Goal: Navigation & Orientation: Find specific page/section

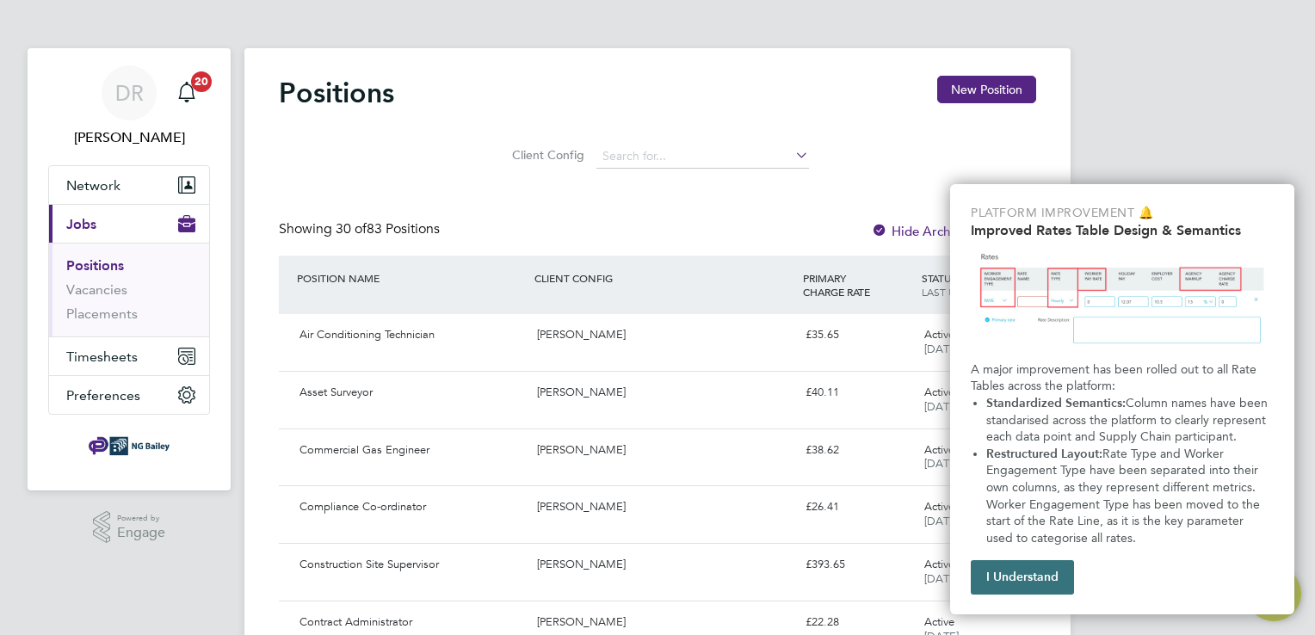
click at [1038, 587] on button "I Understand" at bounding box center [1022, 577] width 103 height 34
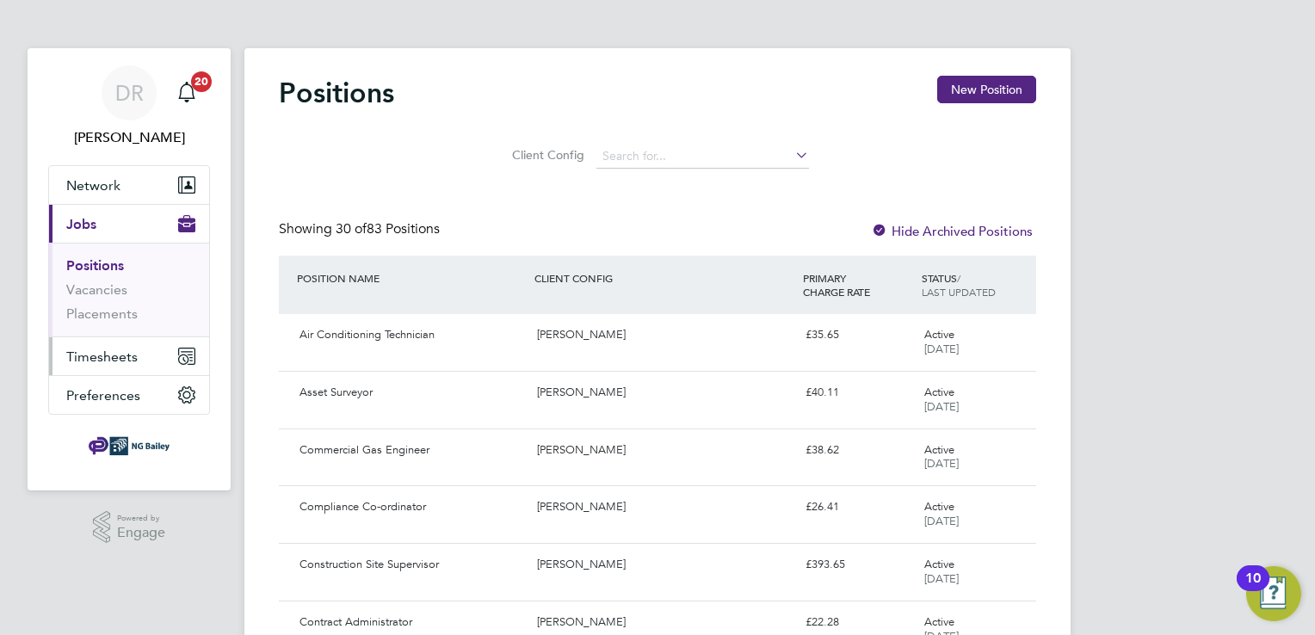
click at [107, 356] on span "Timesheets" at bounding box center [101, 357] width 71 height 16
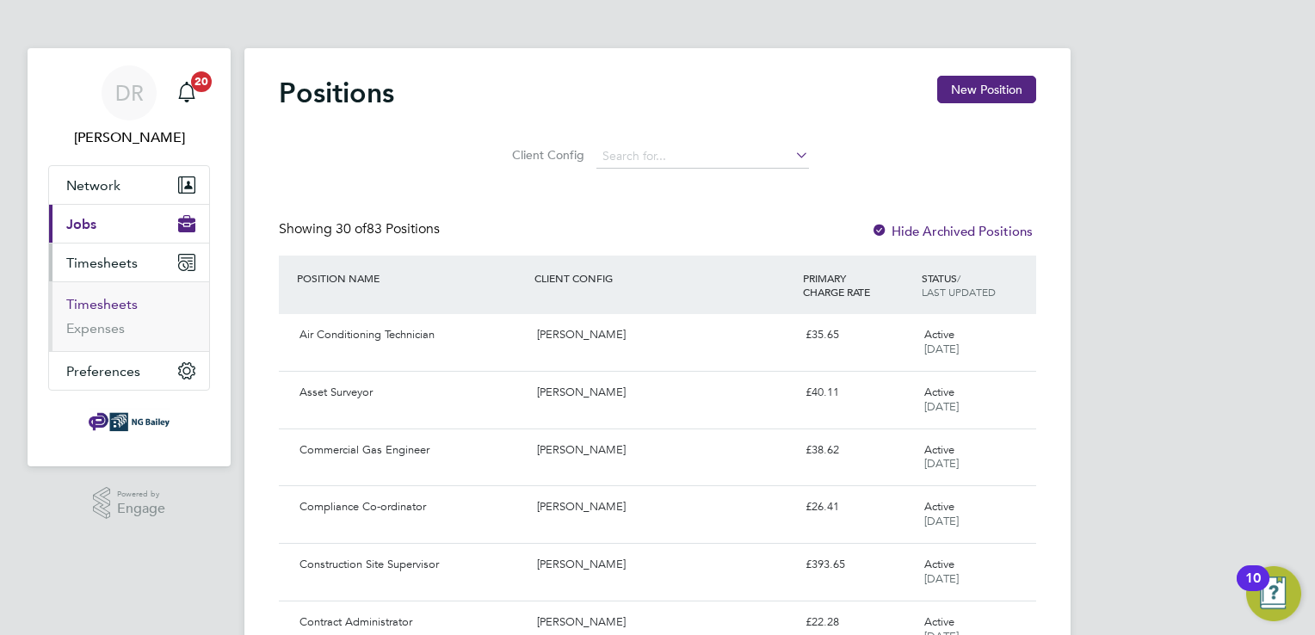
click at [89, 305] on link "Timesheets" at bounding box center [101, 304] width 71 height 16
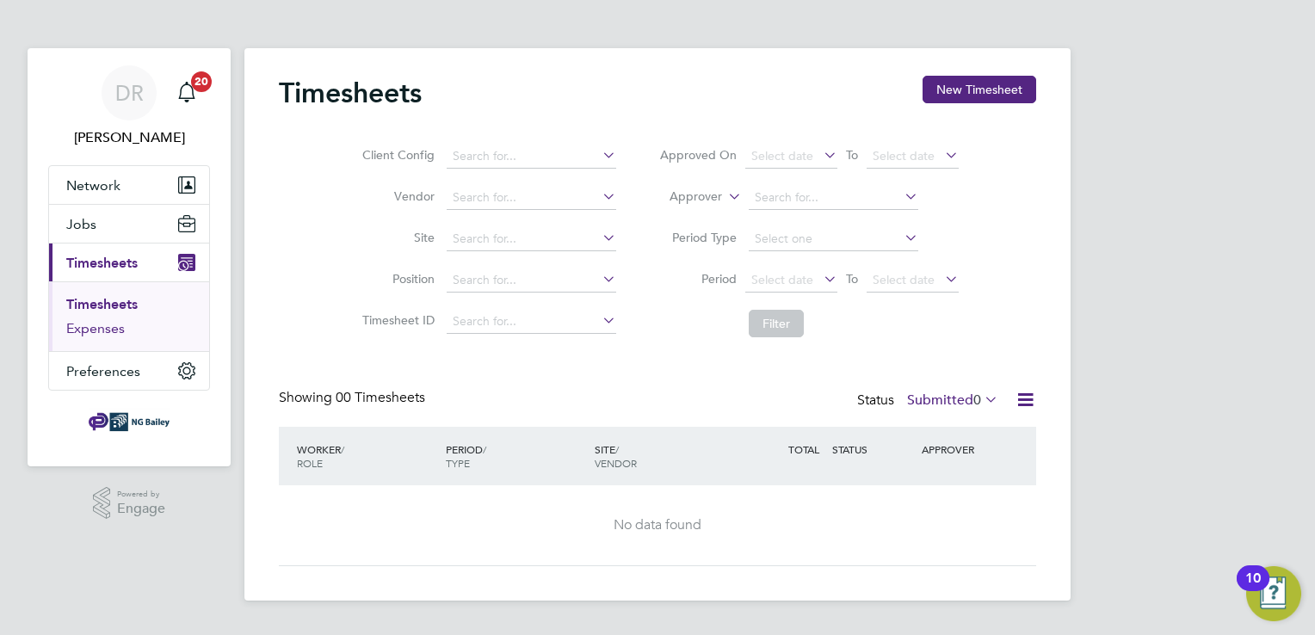
click at [82, 330] on link "Expenses" at bounding box center [95, 328] width 59 height 16
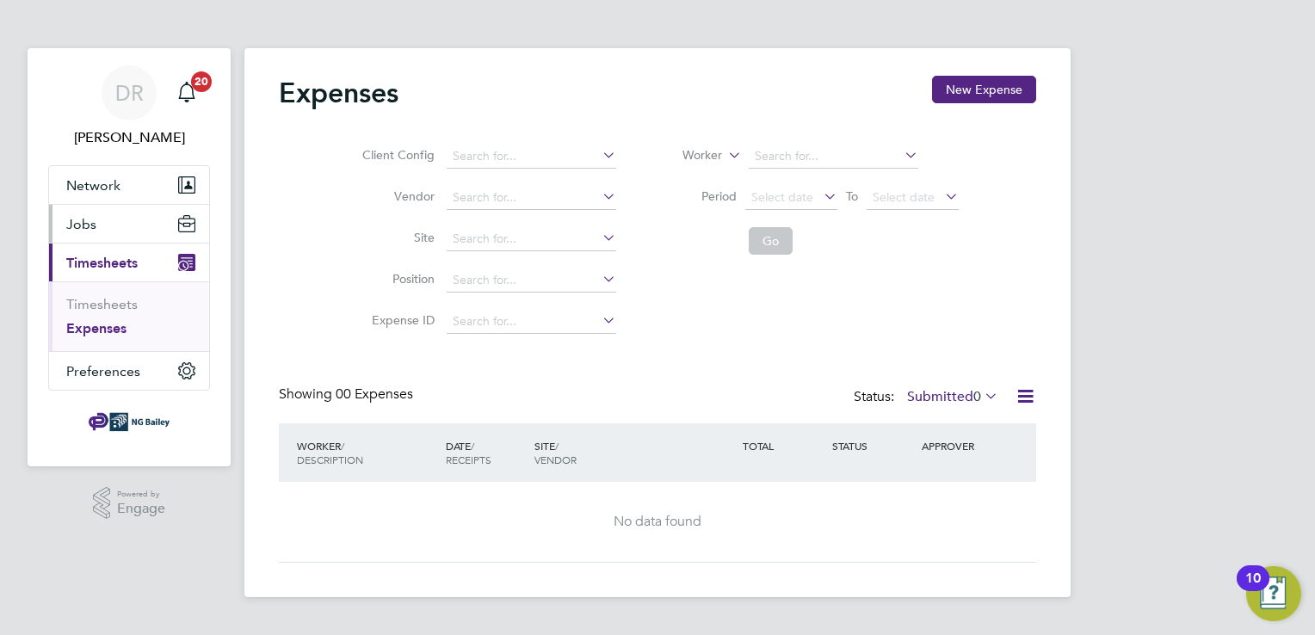
click at [89, 222] on span "Jobs" at bounding box center [81, 224] width 30 height 16
click at [69, 224] on span "Jobs" at bounding box center [81, 224] width 30 height 16
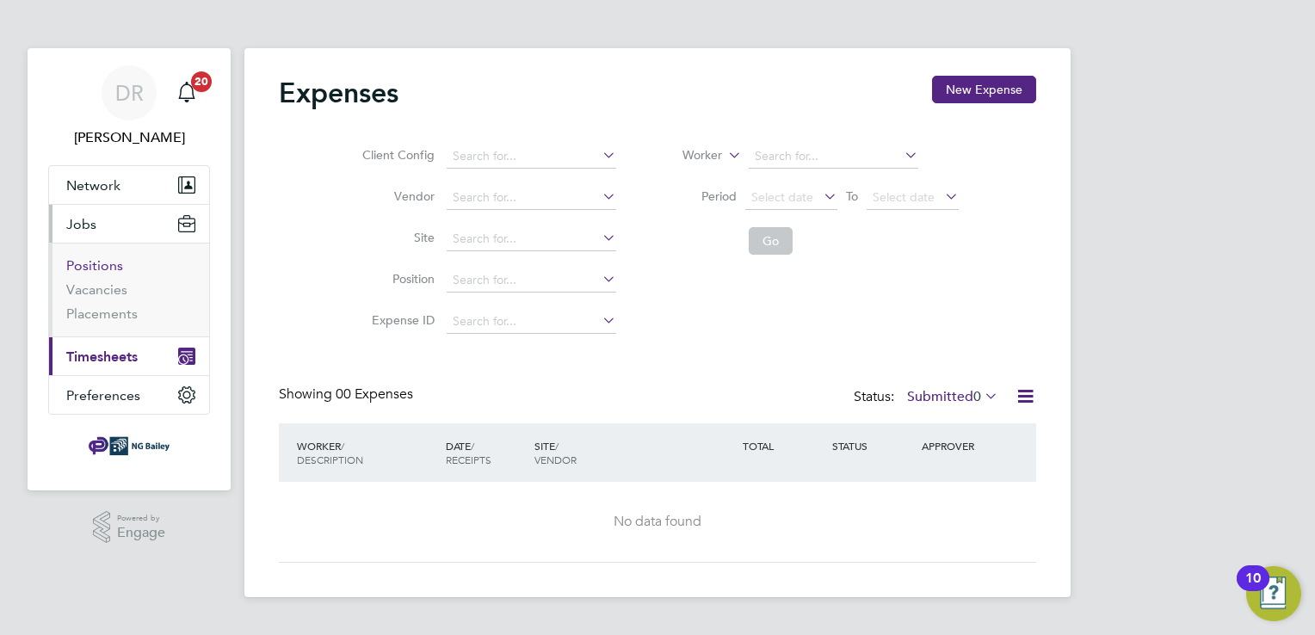
click at [90, 263] on link "Positions" at bounding box center [94, 265] width 57 height 16
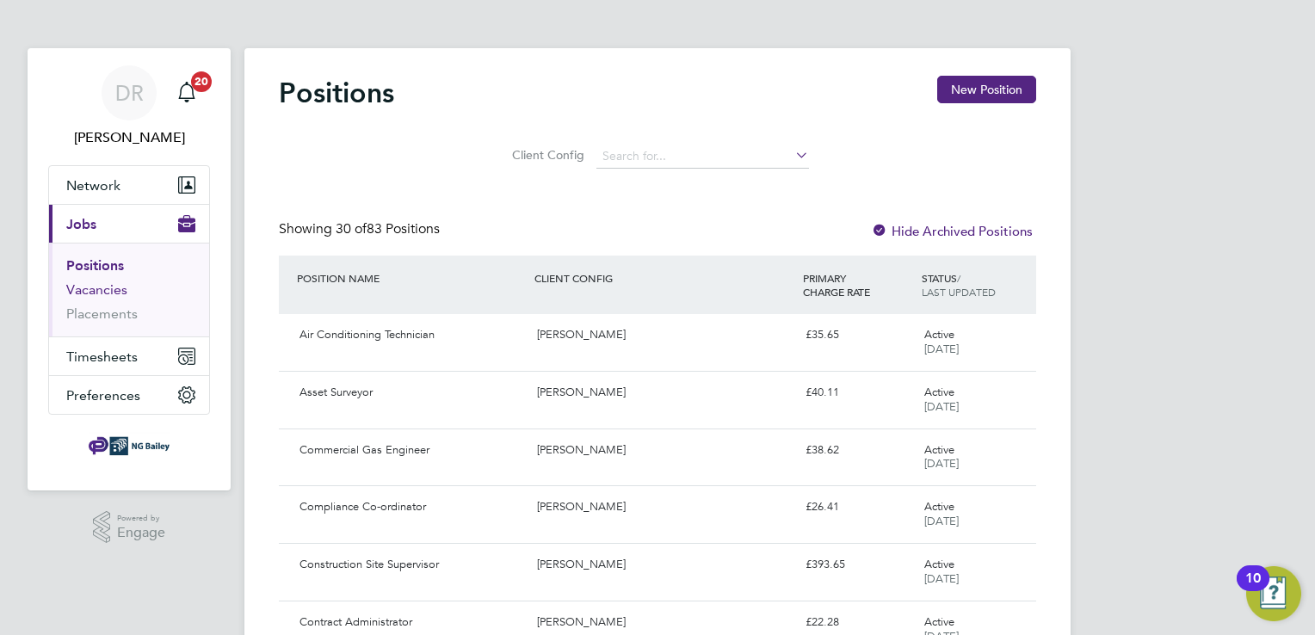
click at [104, 291] on link "Vacancies" at bounding box center [96, 289] width 61 height 16
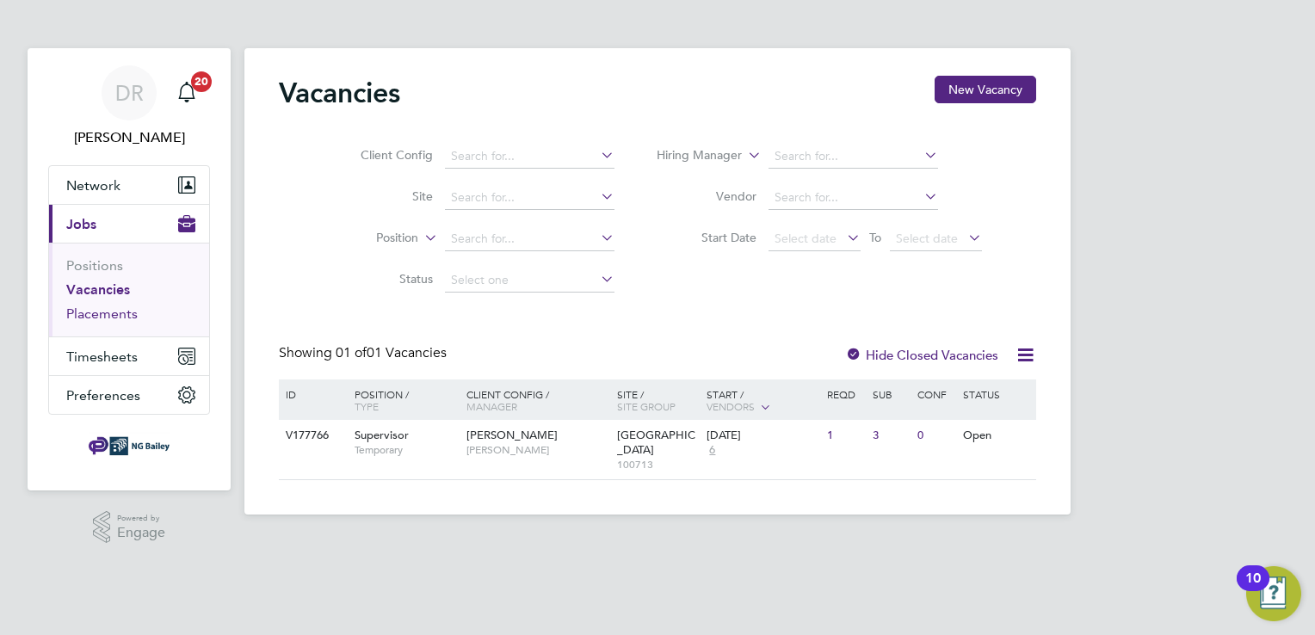
click at [115, 316] on link "Placements" at bounding box center [101, 313] width 71 height 16
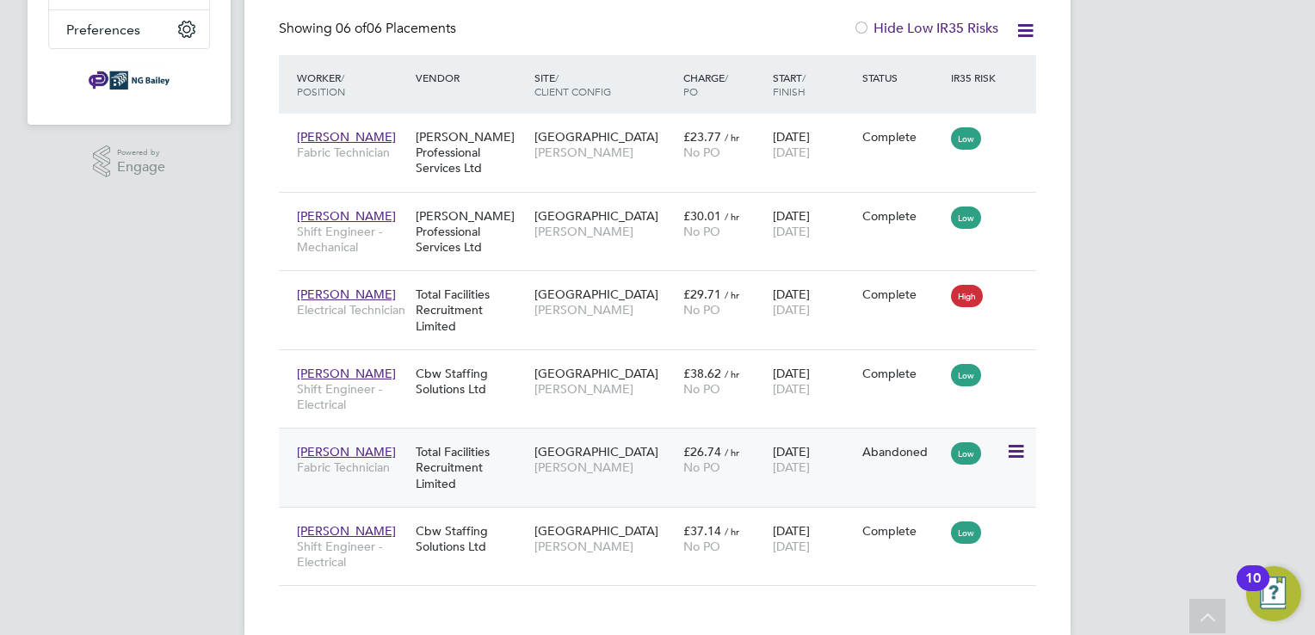
scroll to position [379, 0]
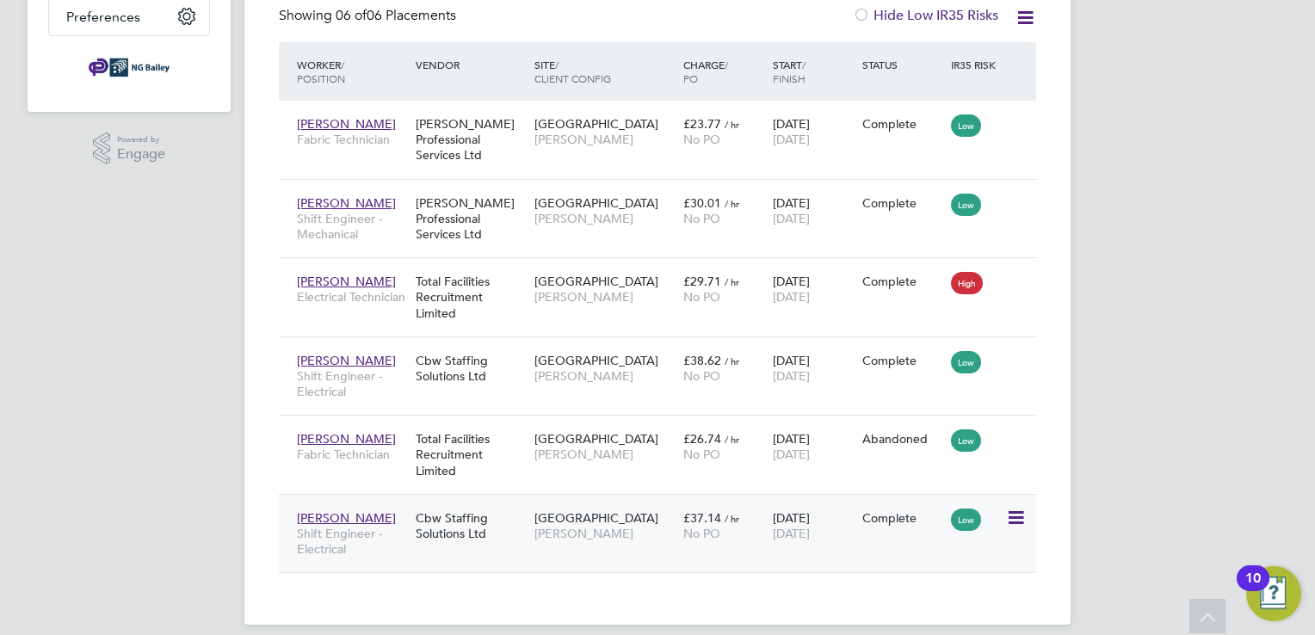
click at [348, 510] on span "[PERSON_NAME]" at bounding box center [346, 517] width 99 height 15
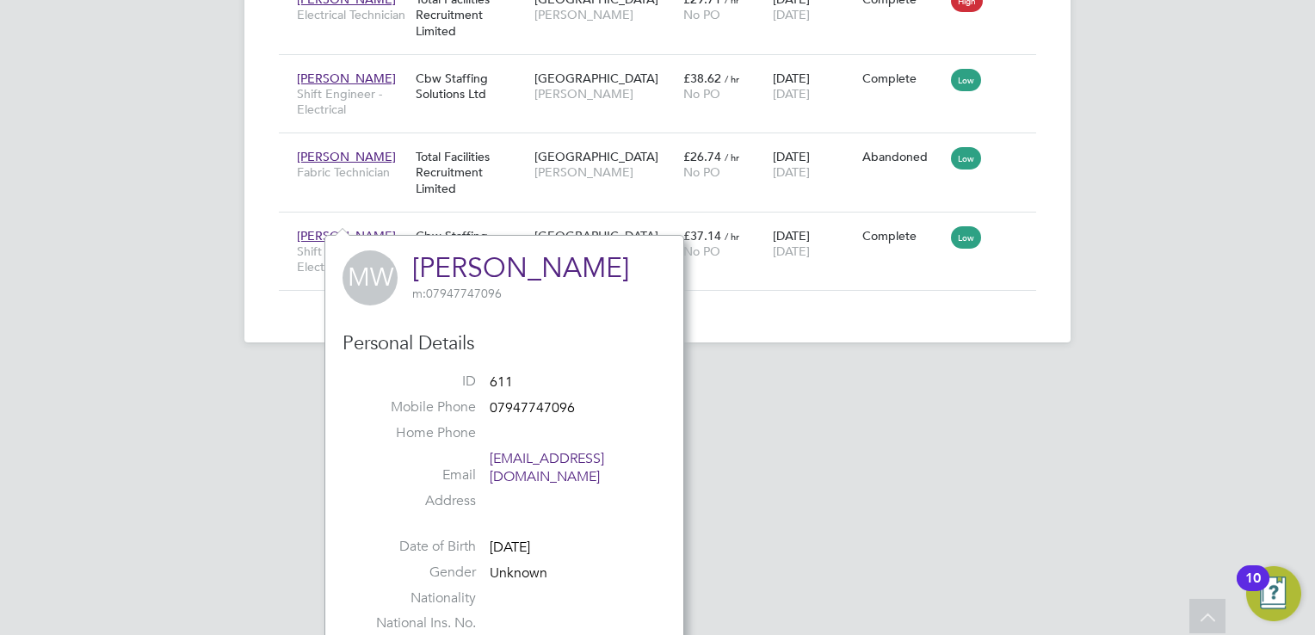
scroll to position [664, 0]
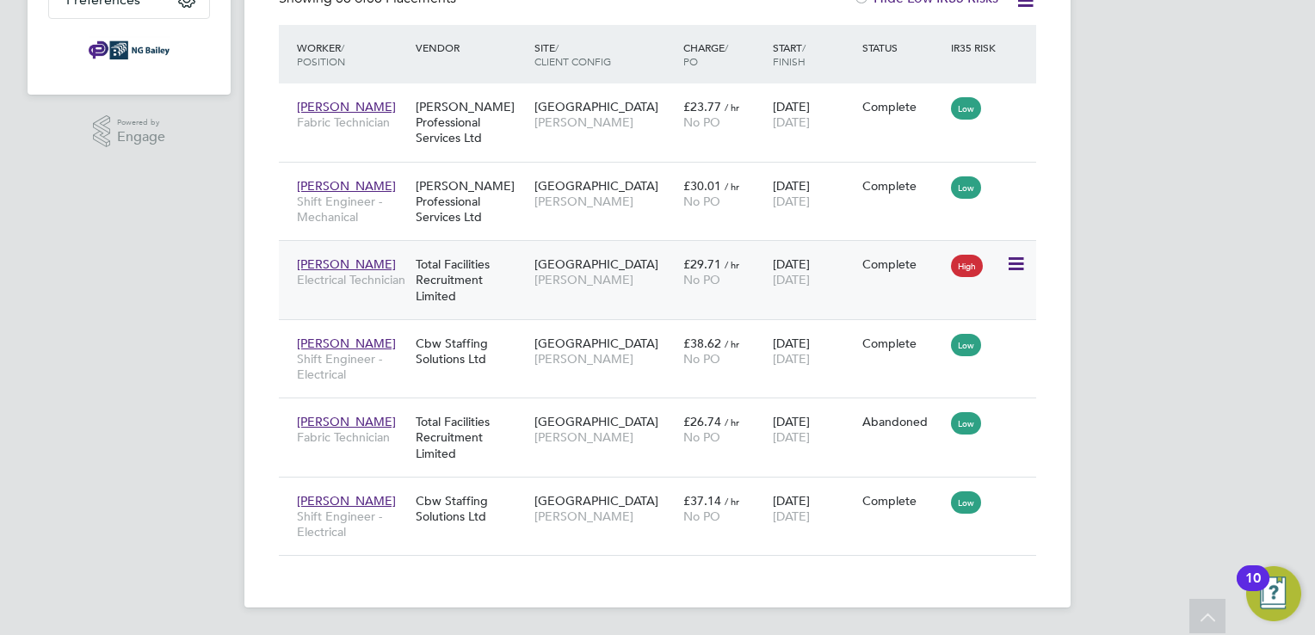
scroll to position [379, 0]
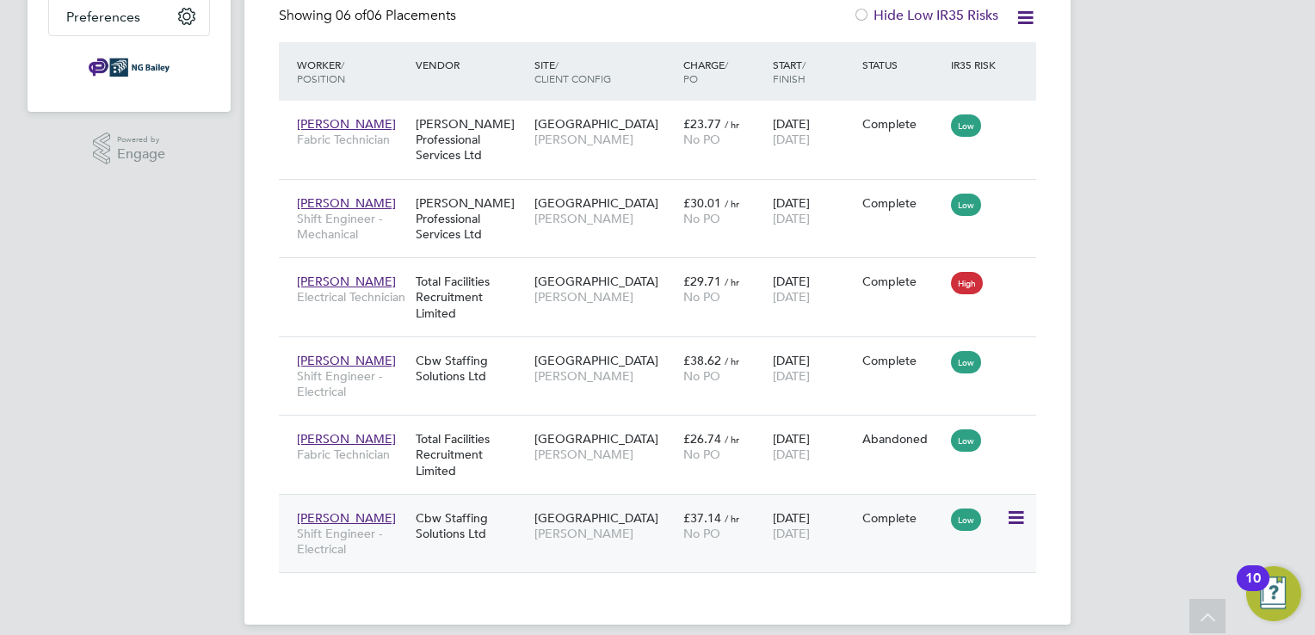
click at [441, 526] on div "Cbw Staffing Solutions Ltd" at bounding box center [470, 526] width 119 height 48
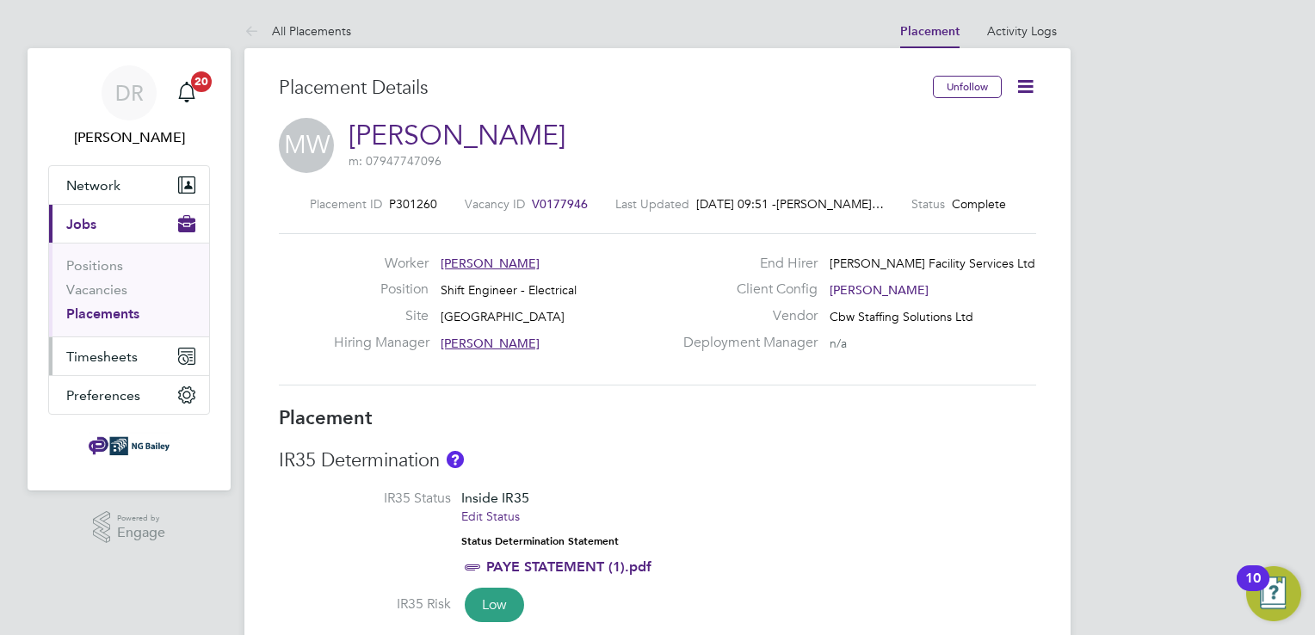
click at [94, 360] on span "Timesheets" at bounding box center [101, 357] width 71 height 16
click at [108, 356] on span "Timesheets" at bounding box center [101, 357] width 71 height 16
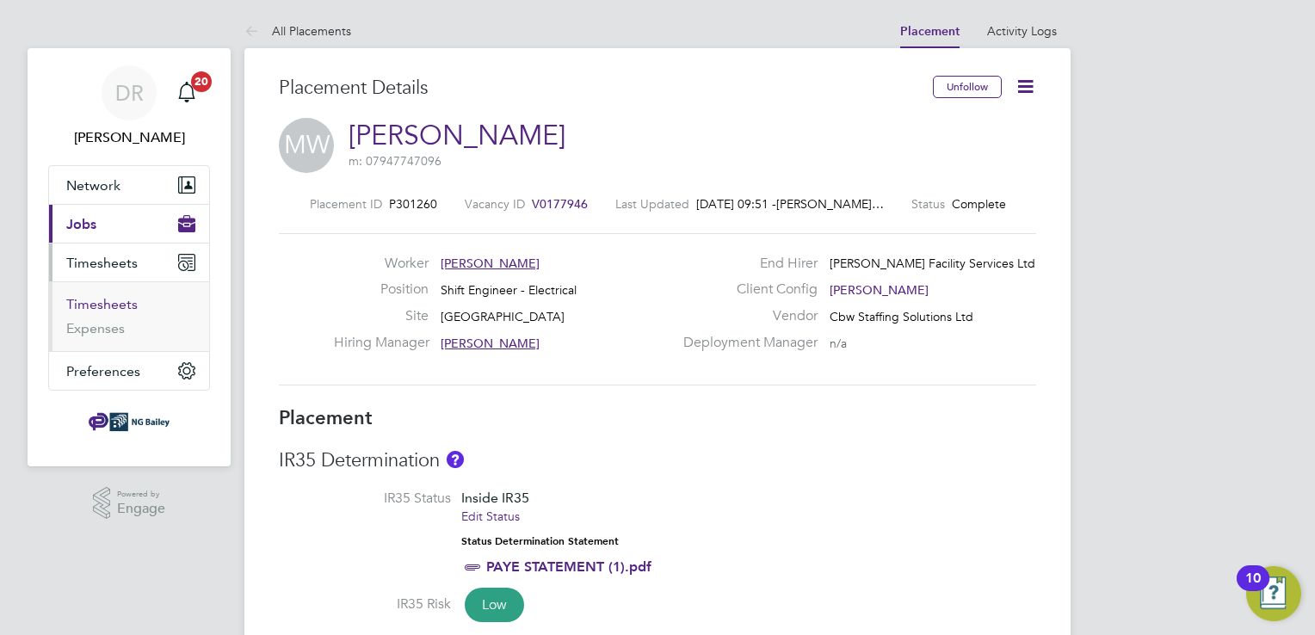
click at [85, 303] on link "Timesheets" at bounding box center [101, 304] width 71 height 16
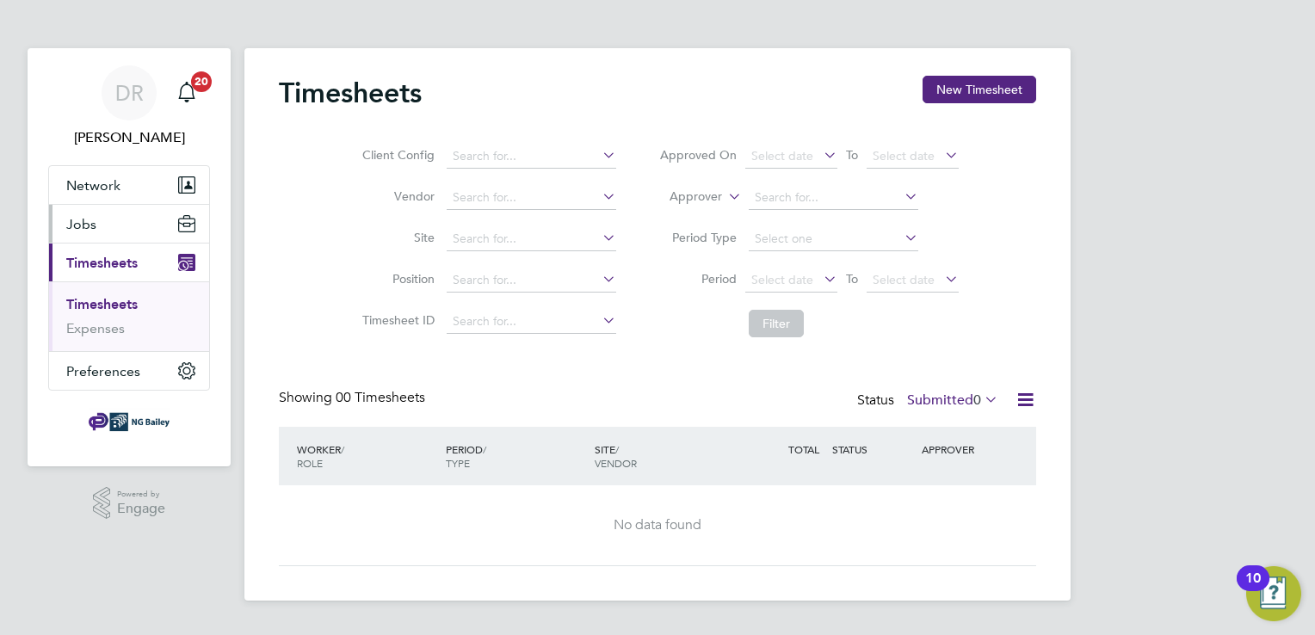
click at [71, 226] on span "Jobs" at bounding box center [81, 224] width 30 height 16
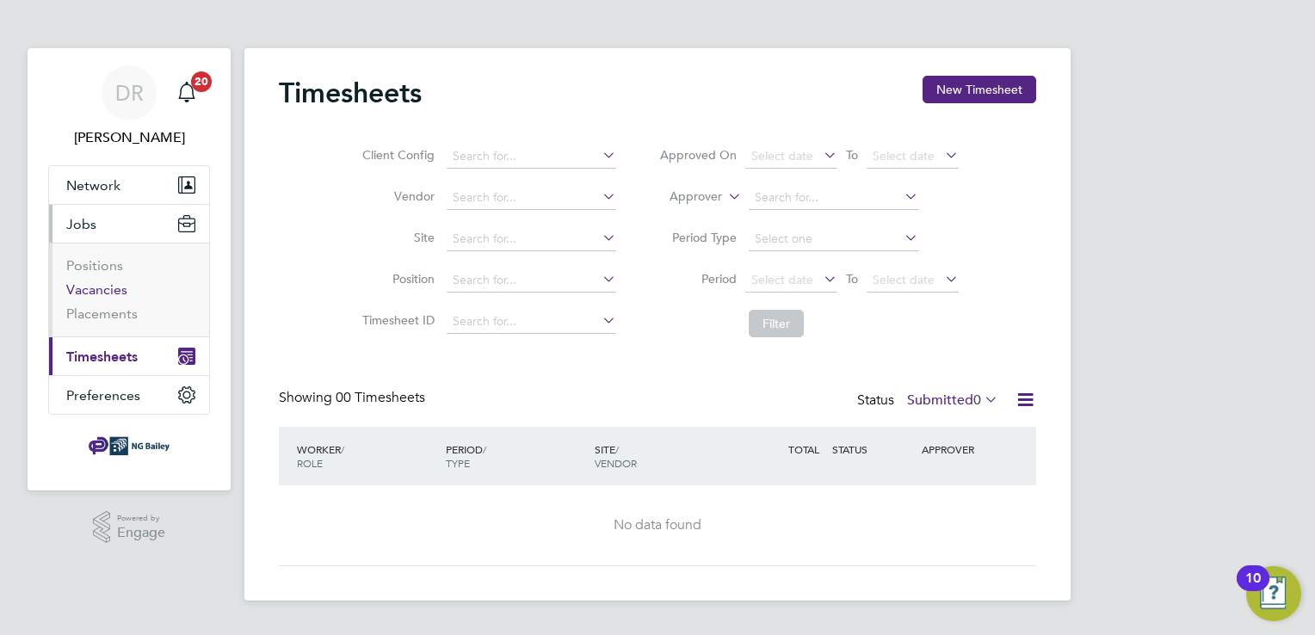
click at [95, 287] on link "Vacancies" at bounding box center [96, 289] width 61 height 16
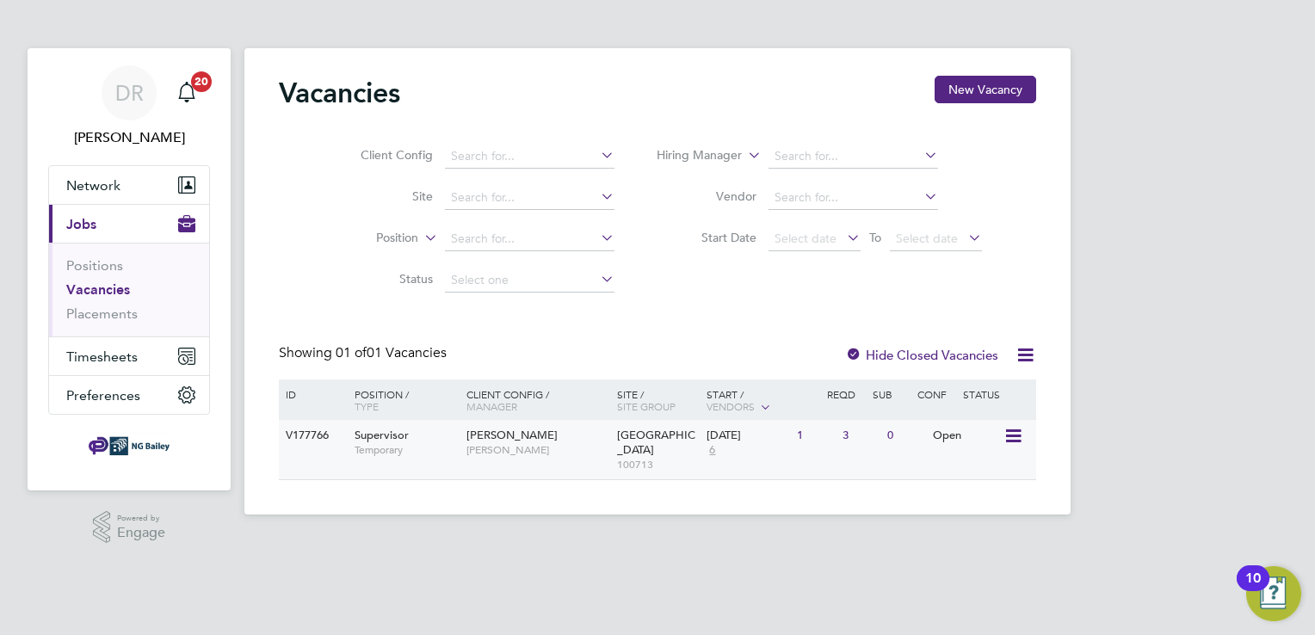
click at [1018, 441] on icon at bounding box center [1011, 436] width 17 height 21
click at [952, 500] on li "Edit" at bounding box center [971, 500] width 100 height 24
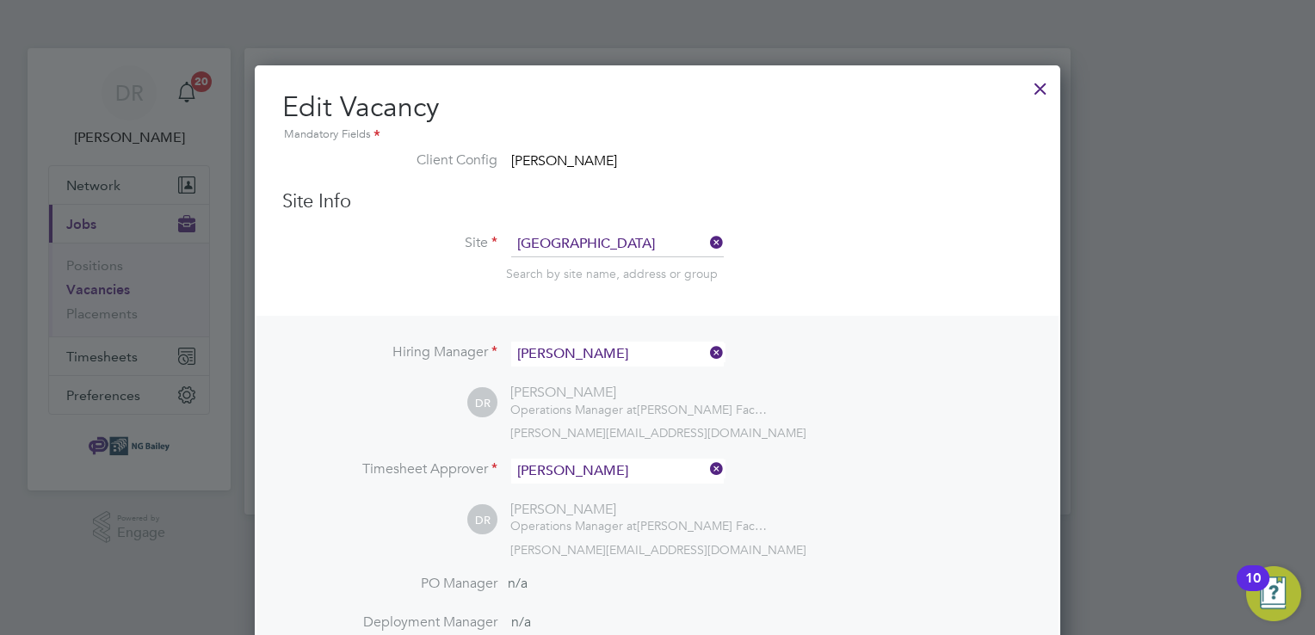
click at [1046, 89] on div at bounding box center [1040, 84] width 31 height 31
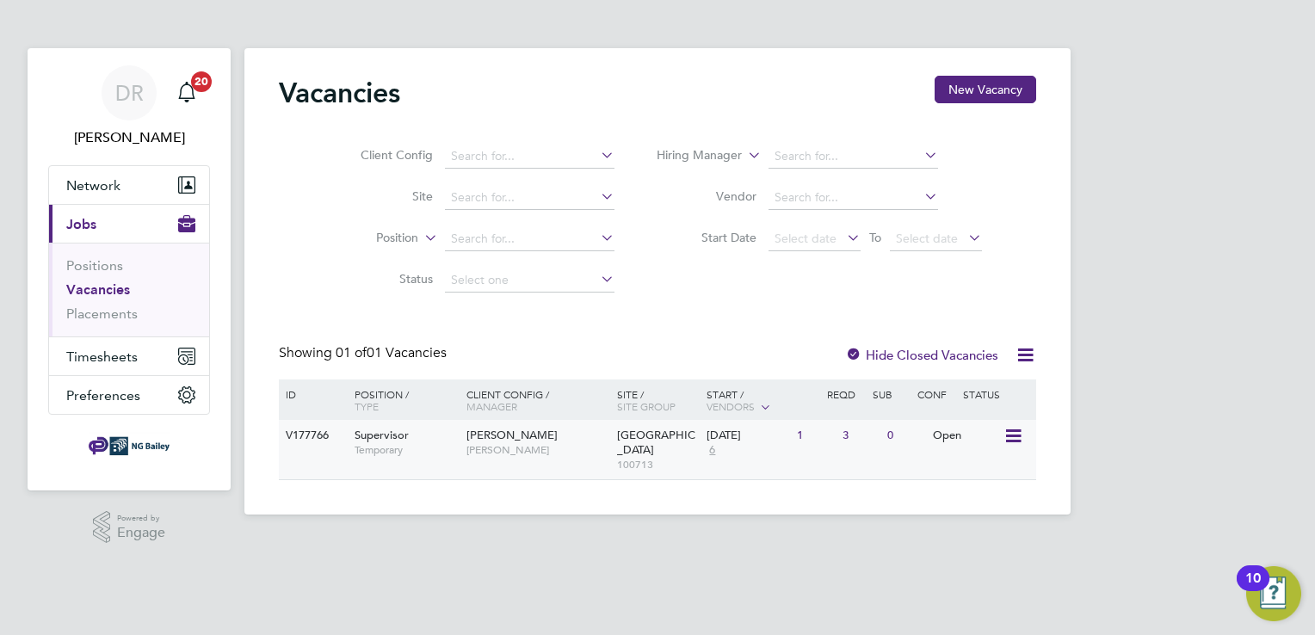
click at [448, 446] on span "Temporary" at bounding box center [406, 450] width 103 height 14
